Goal: Task Accomplishment & Management: Complete application form

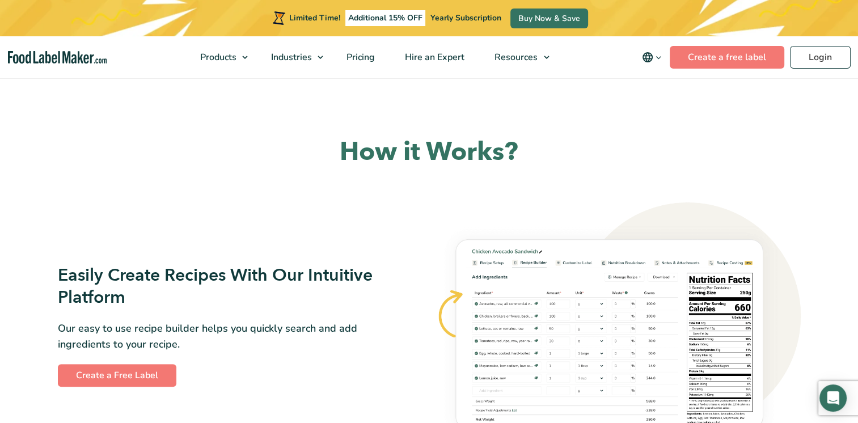
scroll to position [567, 0]
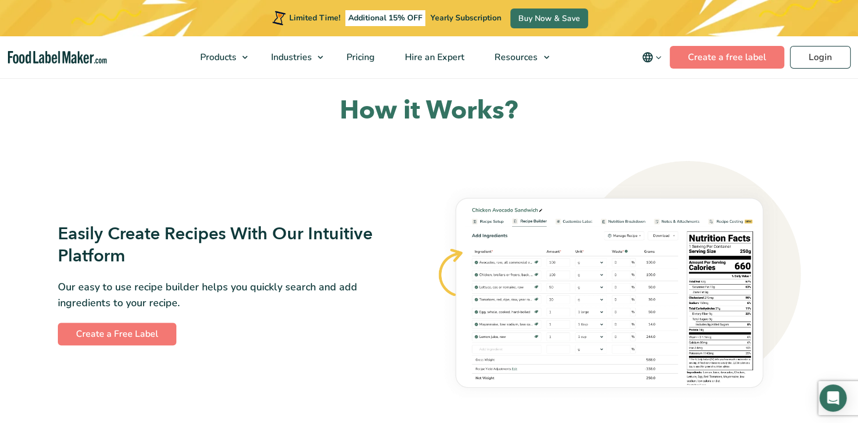
click at [109, 346] on div "Easily Create Recipes With Our Intuitive Platform Our easy to use recipe builde…" at bounding box center [240, 284] width 378 height 136
click at [113, 335] on link "Create a Free Label" at bounding box center [117, 334] width 119 height 23
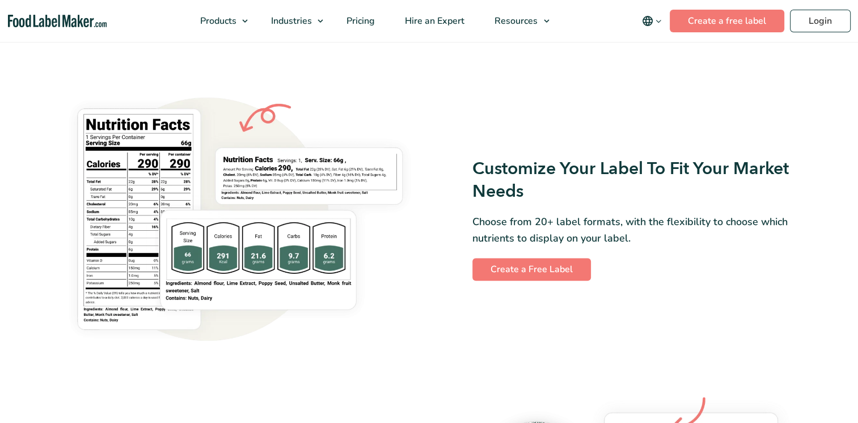
scroll to position [960, 0]
